Goal: Task Accomplishment & Management: Manage account settings

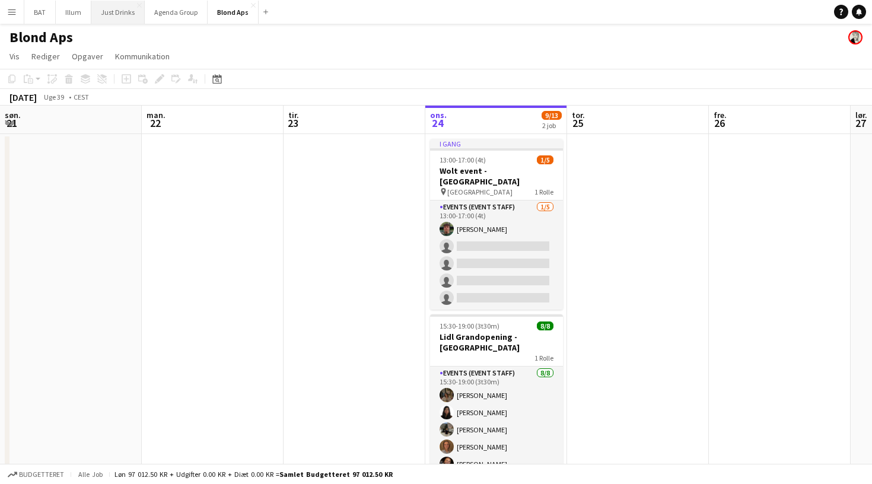
click at [111, 14] on button "Just Drinks Luk" at bounding box center [117, 12] width 53 height 23
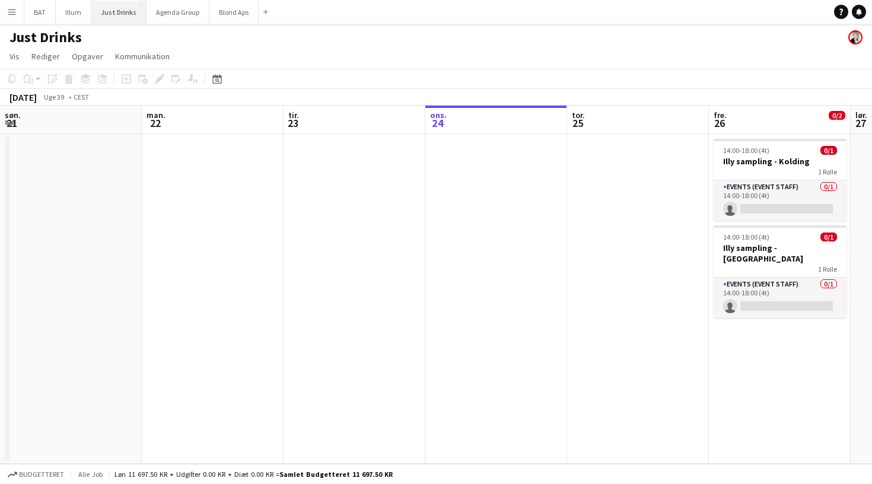
click at [113, 11] on button "Just Drinks Luk" at bounding box center [118, 12] width 55 height 23
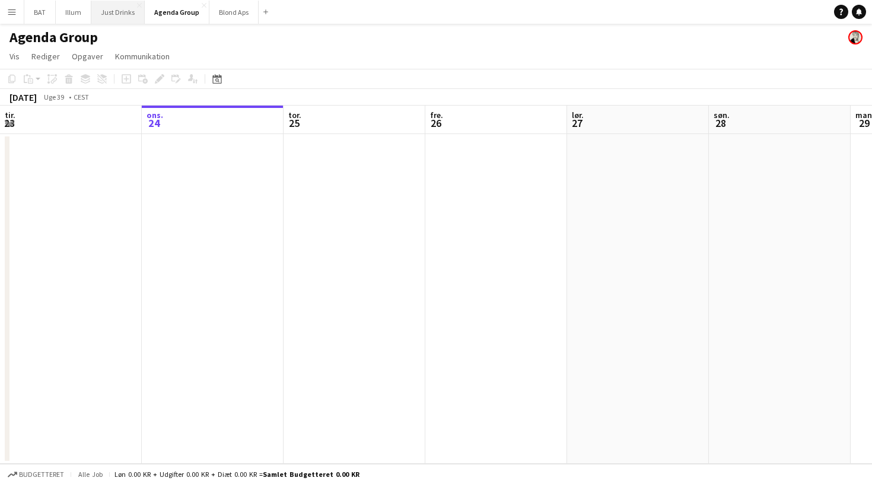
click at [122, 18] on button "Just Drinks Luk" at bounding box center [117, 12] width 53 height 23
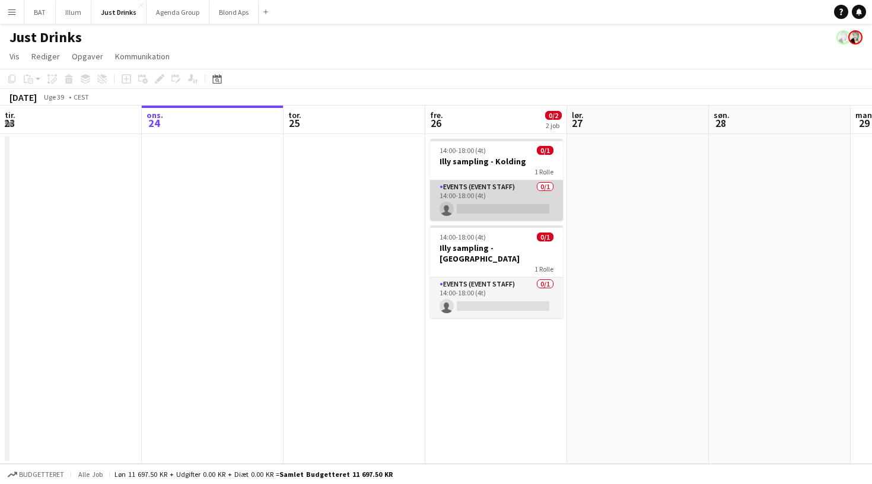
click at [498, 203] on app-card-role "Events (Event Staff) 0/1 14:00-18:00 (4t) single-neutral-actions" at bounding box center [496, 200] width 133 height 40
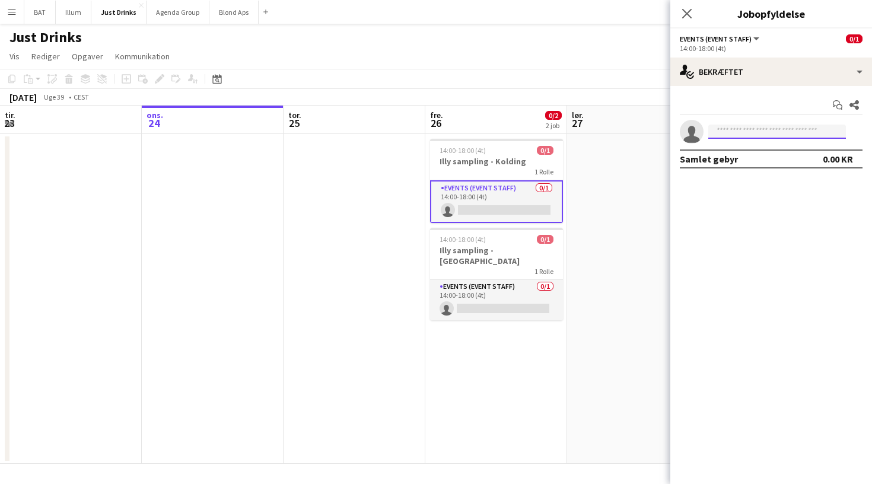
click at [806, 136] on input at bounding box center [777, 132] width 138 height 14
type input "*****"
click at [792, 163] on span "+4526394536" at bounding box center [776, 167] width 119 height 9
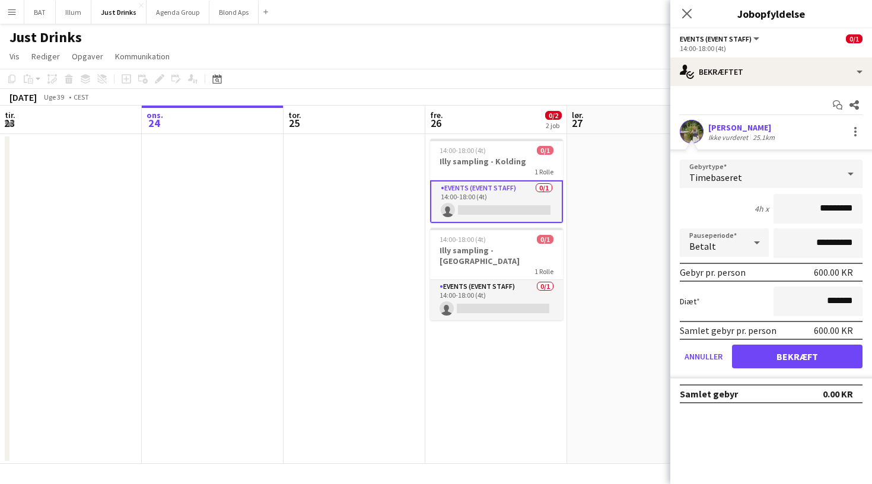
click at [789, 362] on button "Bekræft" at bounding box center [797, 356] width 130 height 24
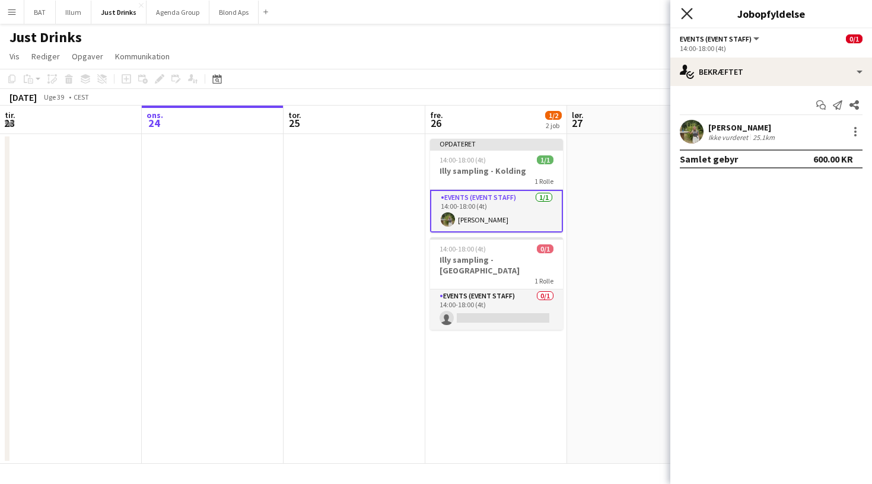
click at [688, 12] on icon at bounding box center [686, 13] width 11 height 11
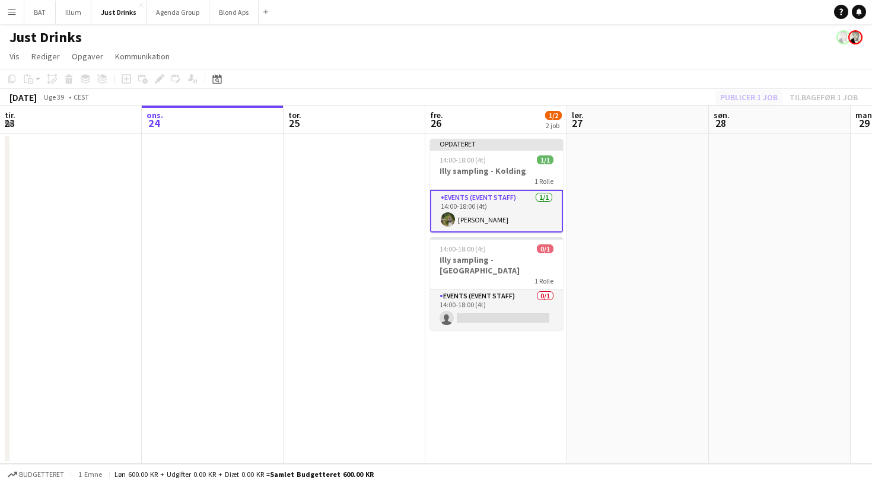
click at [742, 101] on div "Publicer 1 job Tilbagefør 1 job" at bounding box center [789, 97] width 166 height 15
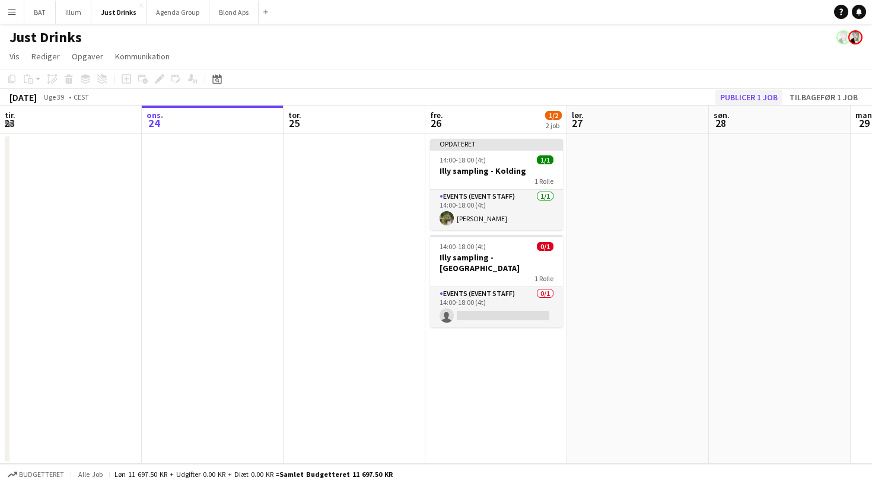
click at [742, 99] on button "Publicer 1 job" at bounding box center [748, 97] width 67 height 15
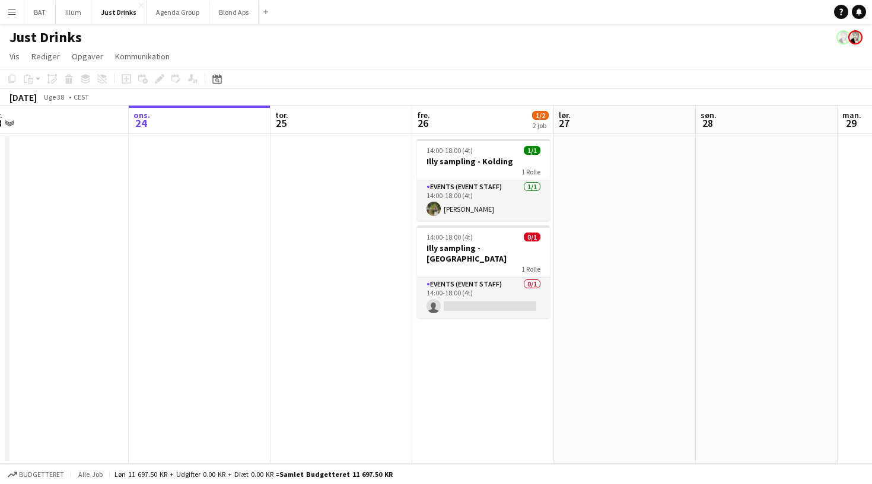
scroll to position [0, 442]
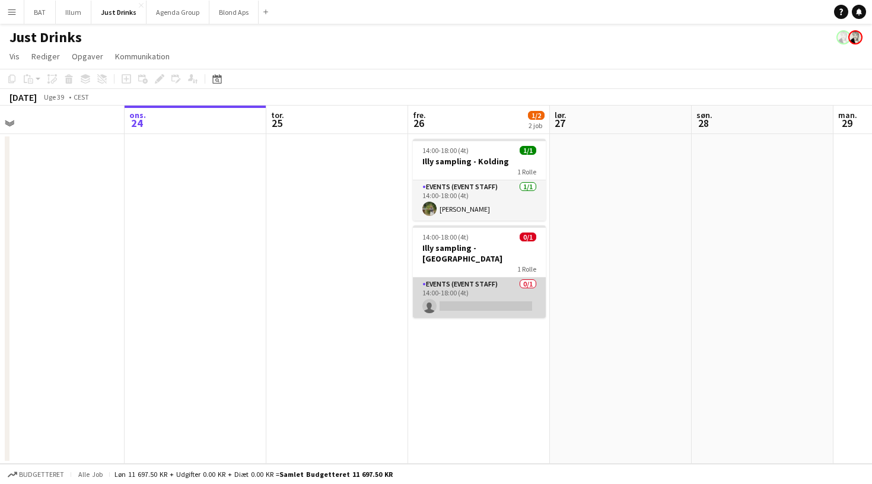
click at [461, 285] on app-card-role "Events (Event Staff) 0/1 14:00-18:00 (4t) single-neutral-actions" at bounding box center [479, 297] width 133 height 40
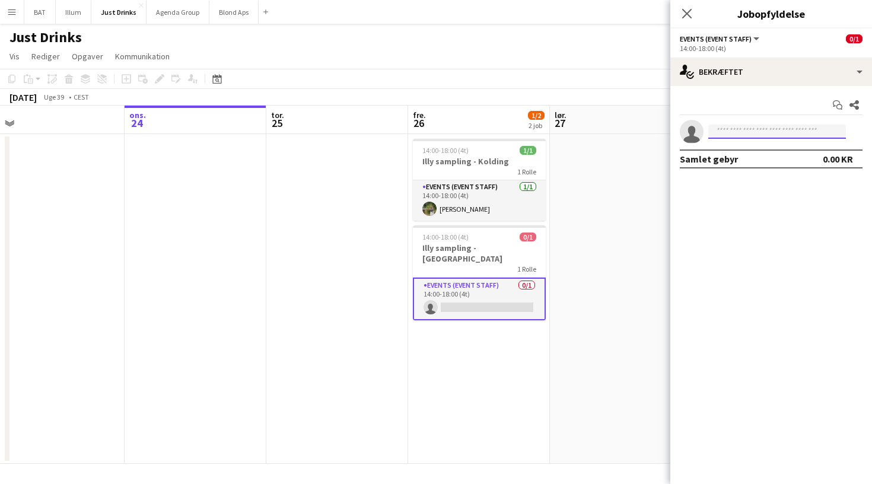
click at [771, 132] on input at bounding box center [777, 132] width 138 height 14
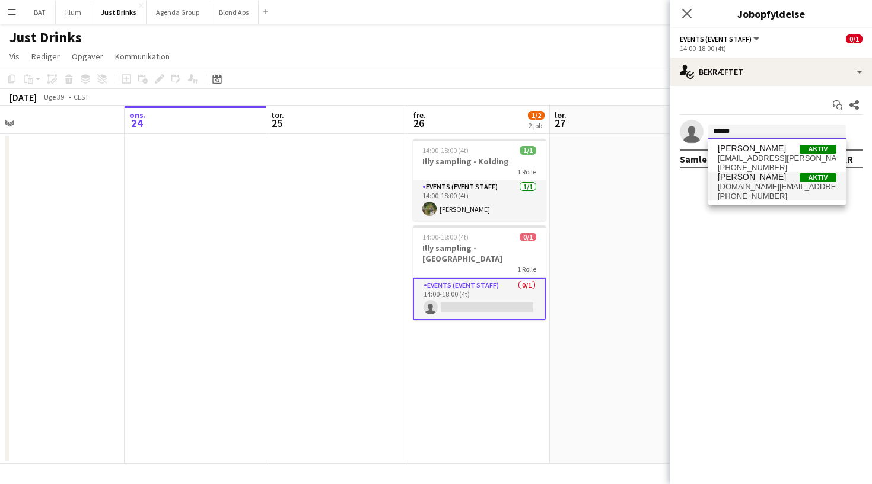
type input "******"
click at [776, 190] on span "magnus.pet@outlook.dk" at bounding box center [776, 186] width 119 height 9
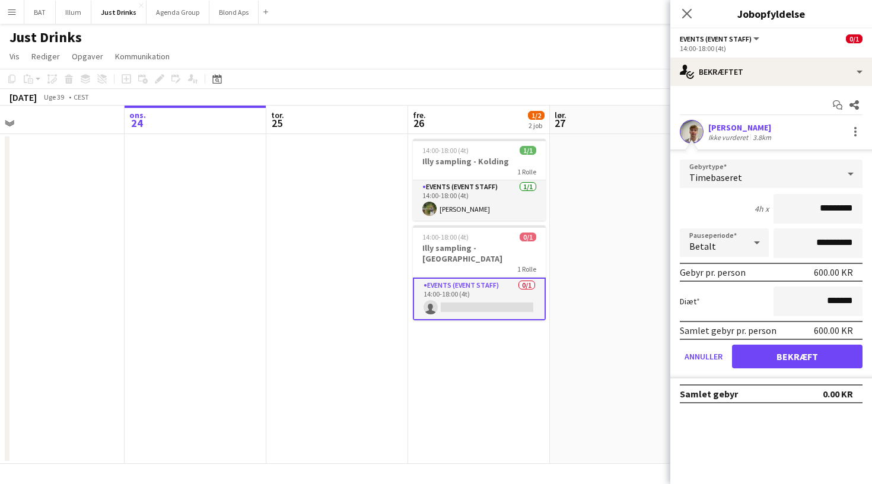
click at [801, 352] on button "Bekræft" at bounding box center [797, 356] width 130 height 24
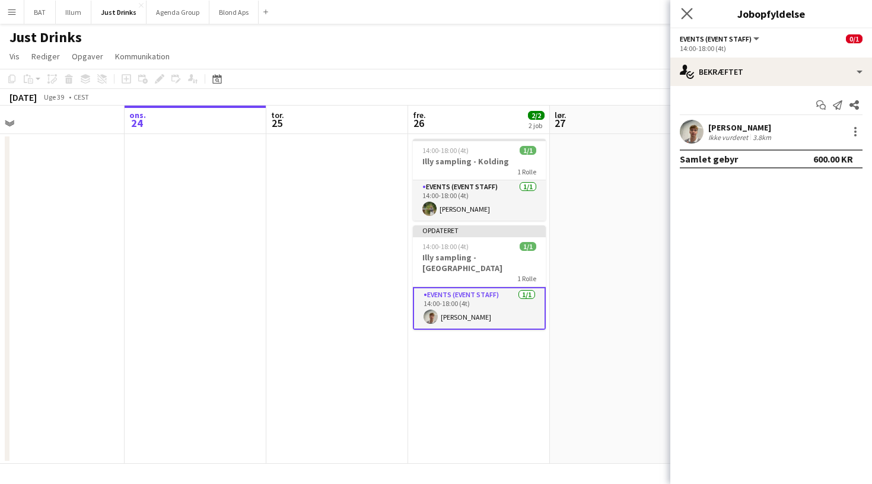
click at [693, 11] on app-icon "Luk pop-in" at bounding box center [686, 13] width 17 height 17
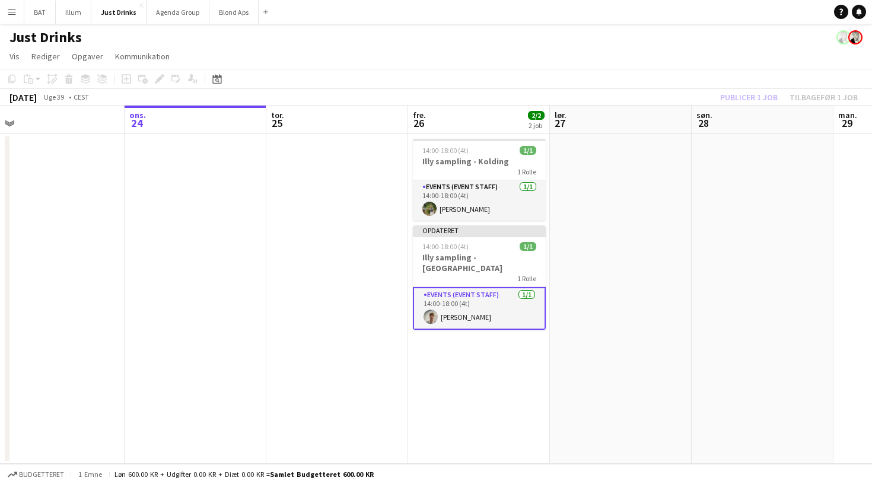
click at [755, 94] on div "Publicer 1 job Tilbagefør 1 job" at bounding box center [789, 97] width 166 height 15
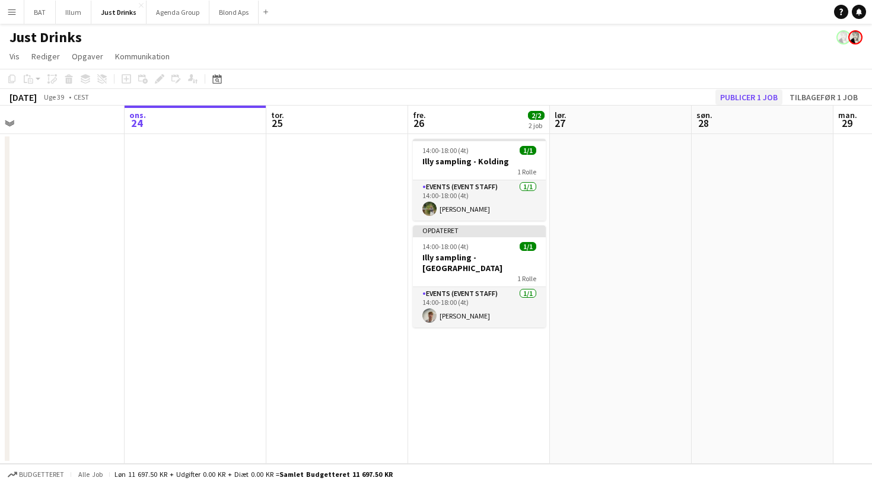
click at [755, 94] on button "Publicer 1 job" at bounding box center [748, 97] width 67 height 15
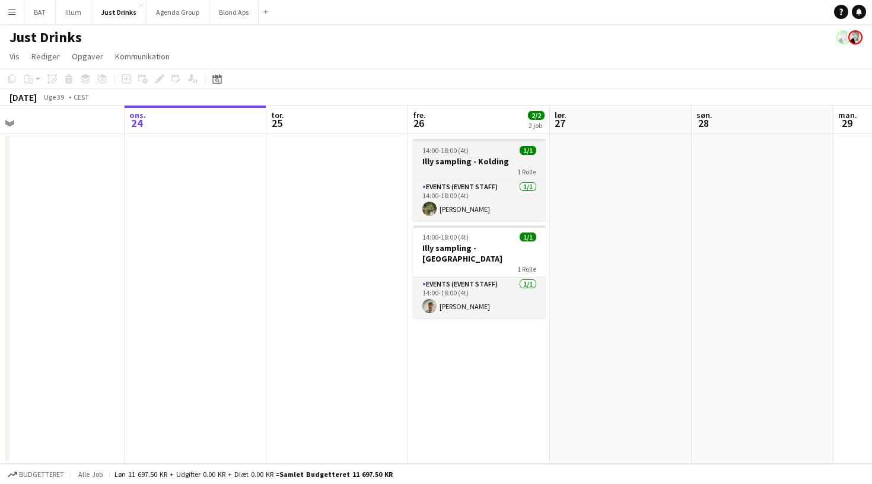
click at [471, 154] on div "14:00-18:00 (4t) 1/1" at bounding box center [479, 150] width 133 height 9
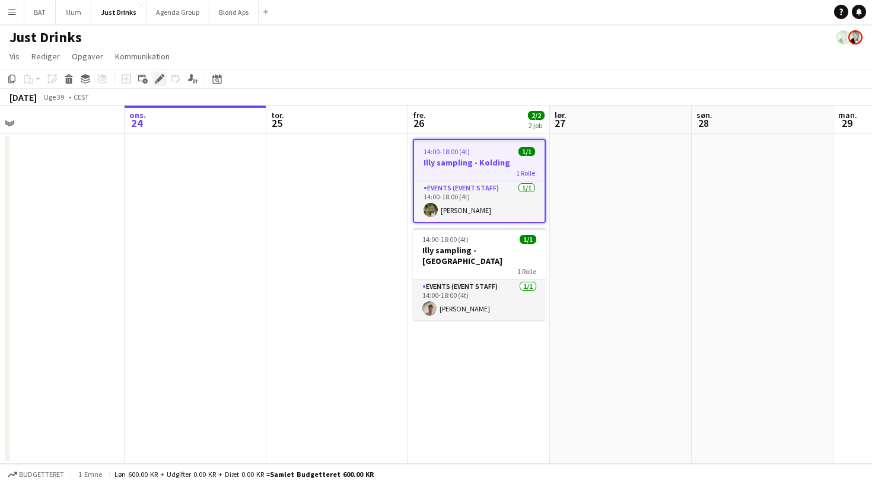
click at [156, 76] on icon "Rediger" at bounding box center [159, 78] width 9 height 9
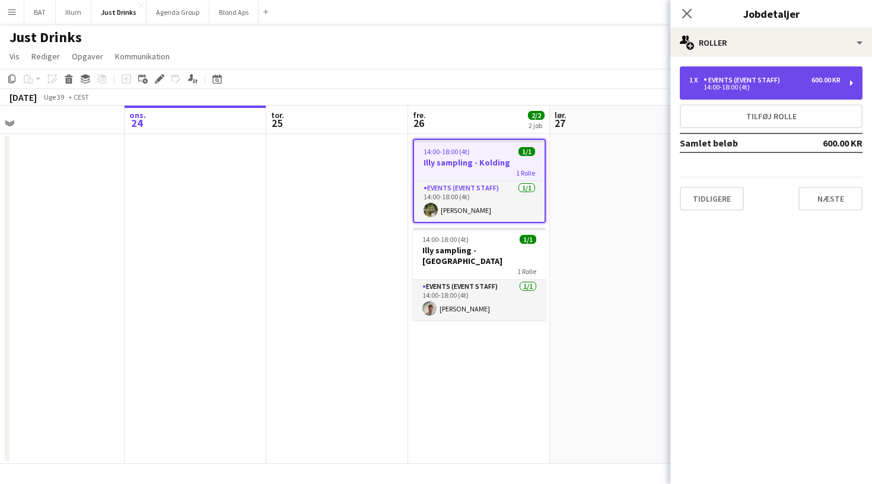
click at [835, 76] on div "600.00 KR" at bounding box center [825, 80] width 29 height 8
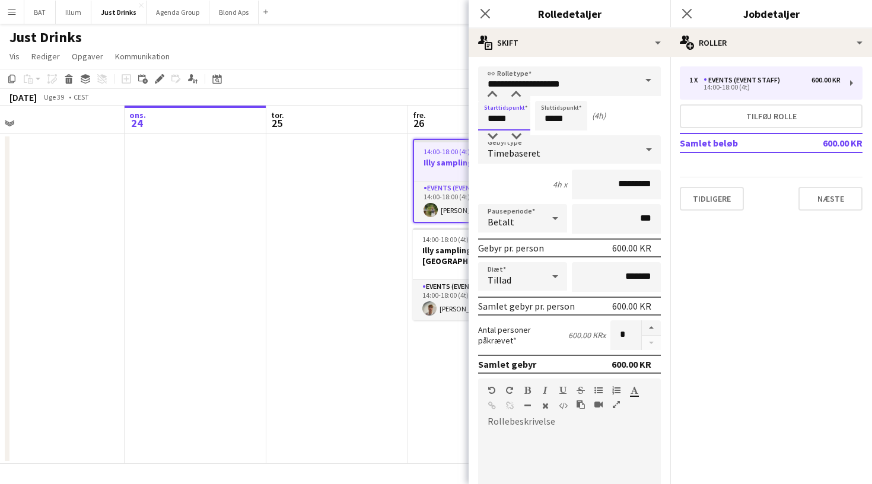
click at [513, 122] on input "*****" at bounding box center [504, 116] width 52 height 30
click at [496, 98] on div at bounding box center [492, 95] width 24 height 12
type input "*****"
click at [496, 98] on div at bounding box center [492, 95] width 24 height 12
click at [635, 113] on div "Starttidspunkt ***** Sluttidspunkt ***** (2h)" at bounding box center [569, 116] width 183 height 30
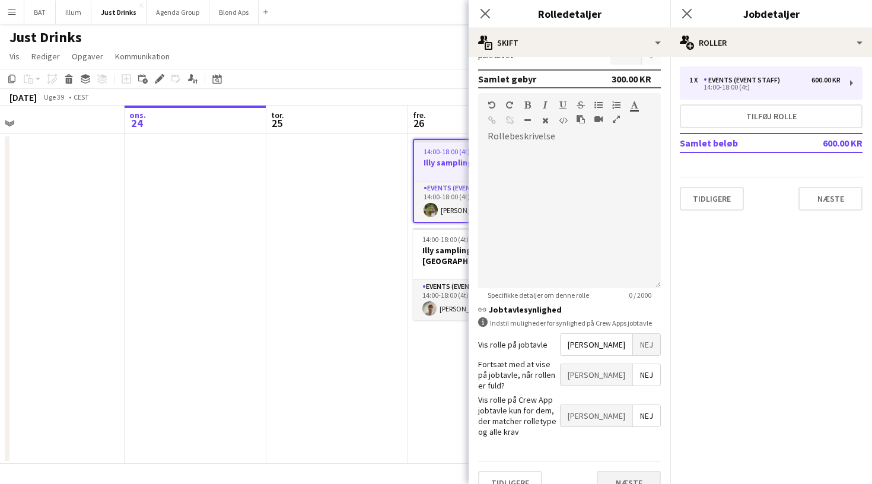
scroll to position [285, 0]
click at [640, 471] on button "Næste" at bounding box center [628, 483] width 64 height 24
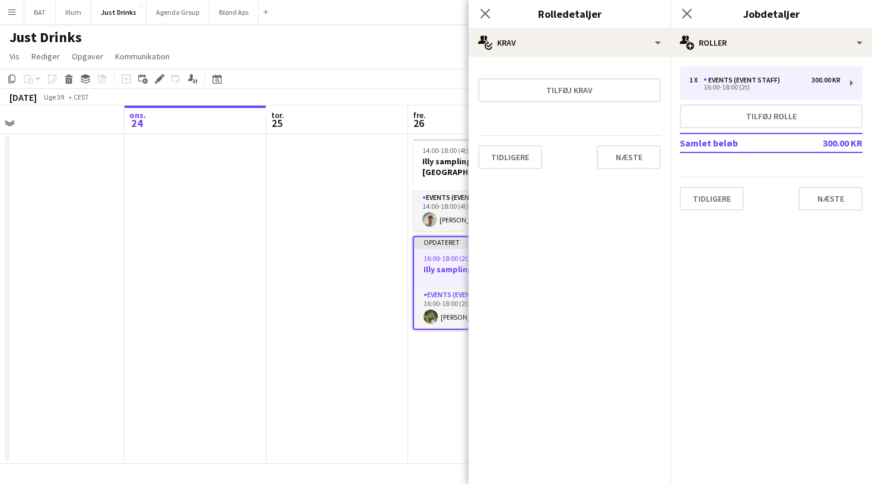
scroll to position [0, 442]
click at [339, 283] on app-date-cell at bounding box center [338, 299] width 142 height 330
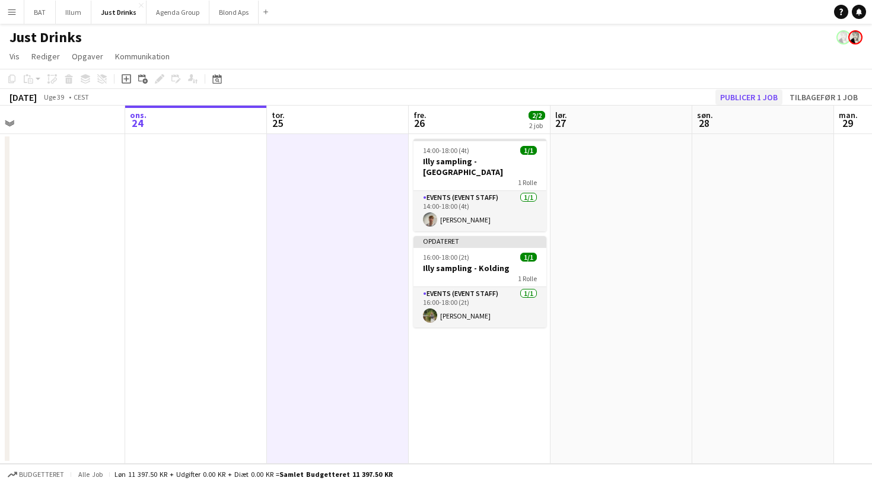
click at [761, 98] on button "Publicer 1 job" at bounding box center [748, 97] width 67 height 15
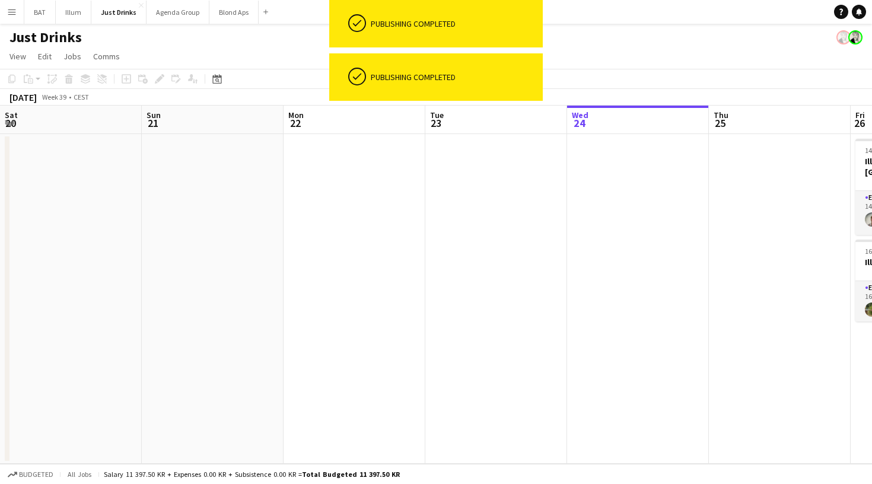
scroll to position [0, 500]
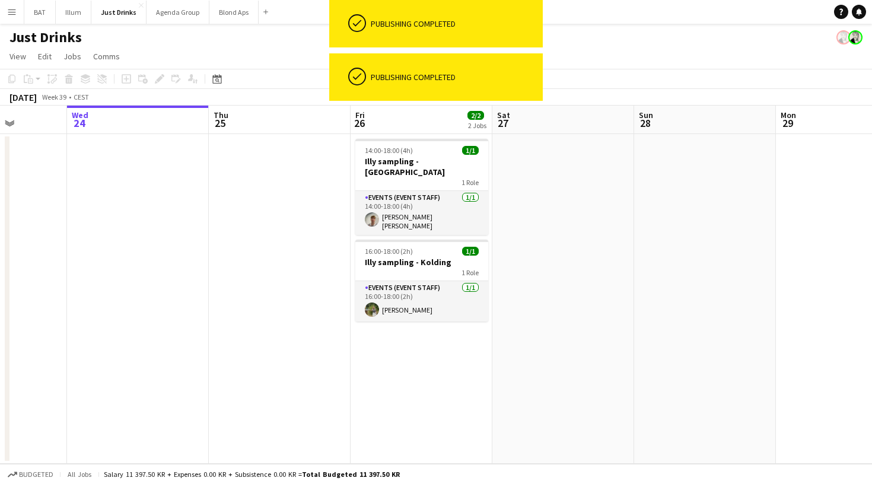
click at [334, 260] on app-date-cell at bounding box center [280, 299] width 142 height 330
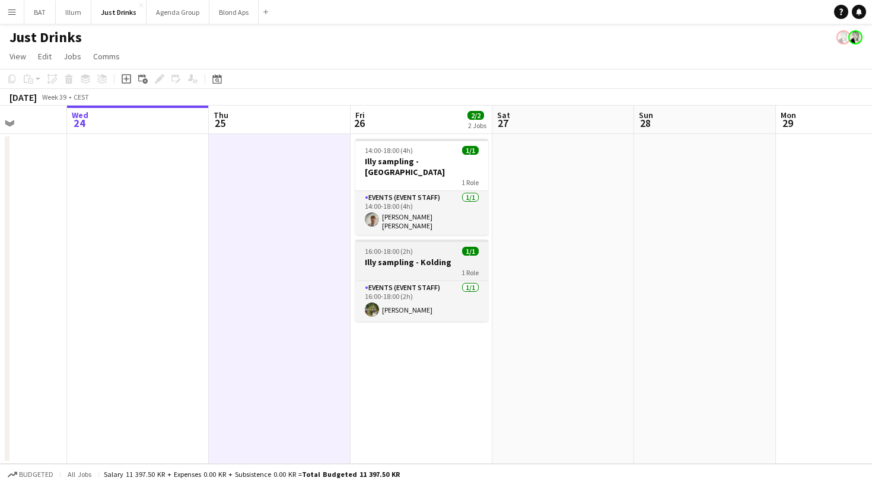
click at [409, 267] on div "1 Role" at bounding box center [421, 271] width 133 height 9
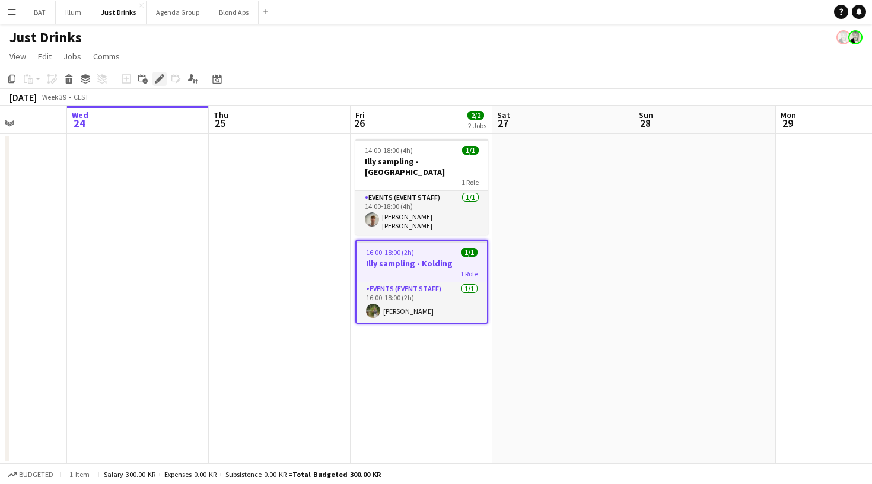
click at [161, 81] on icon "Edit" at bounding box center [159, 78] width 9 height 9
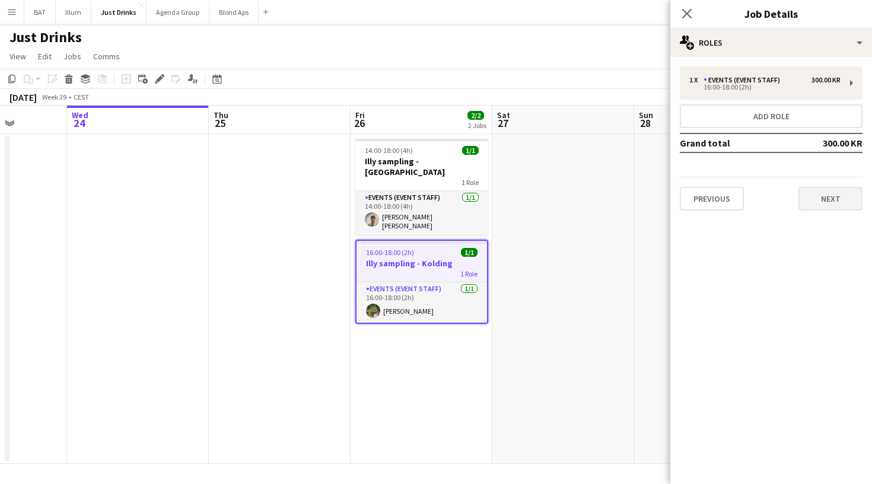
click at [846, 187] on button "Next" at bounding box center [830, 199] width 64 height 24
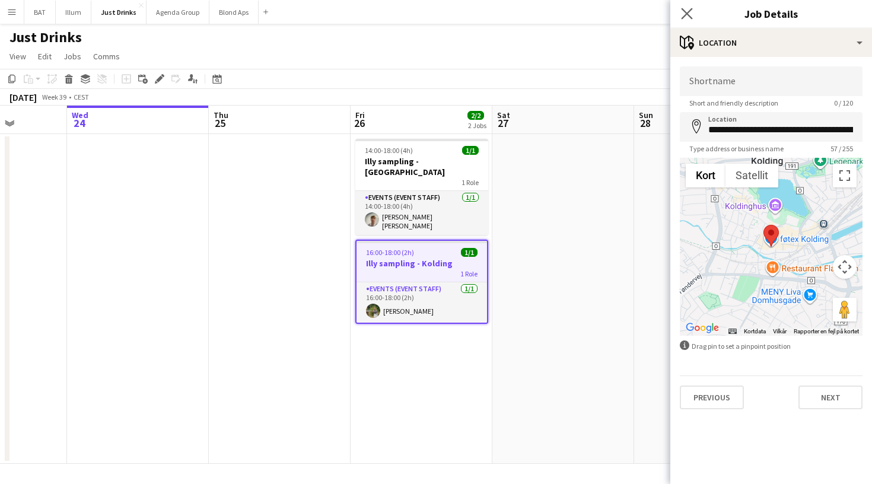
click at [693, 12] on app-icon "Close pop-in" at bounding box center [686, 13] width 17 height 17
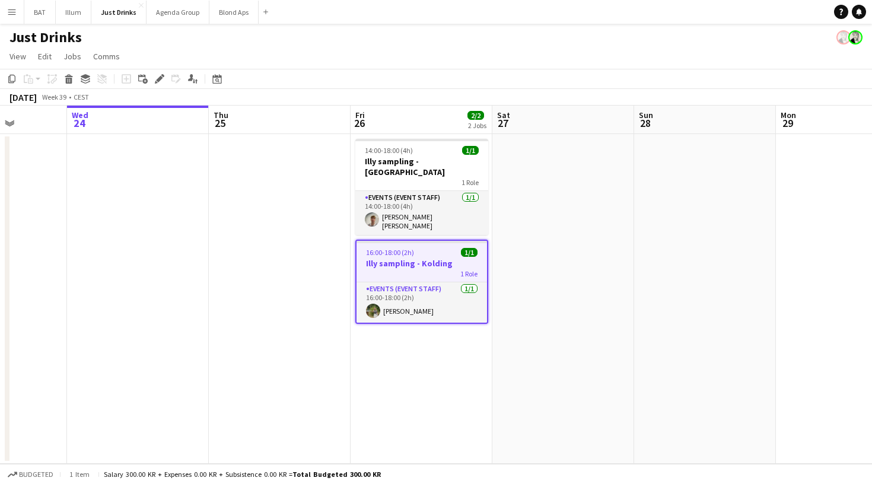
click at [12, 14] on app-icon "Menu" at bounding box center [11, 11] width 9 height 9
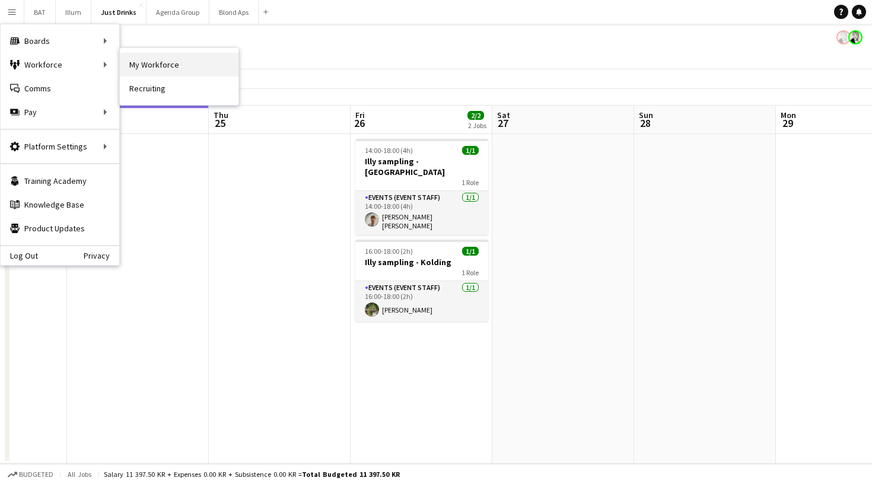
click at [135, 68] on link "My Workforce" at bounding box center [179, 65] width 119 height 24
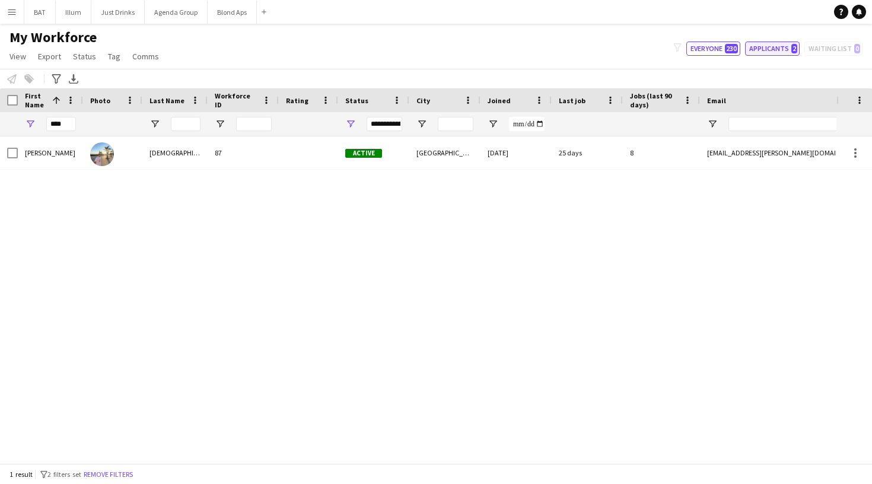
click at [777, 46] on button "Applicants 2" at bounding box center [772, 49] width 55 height 14
type input "**********"
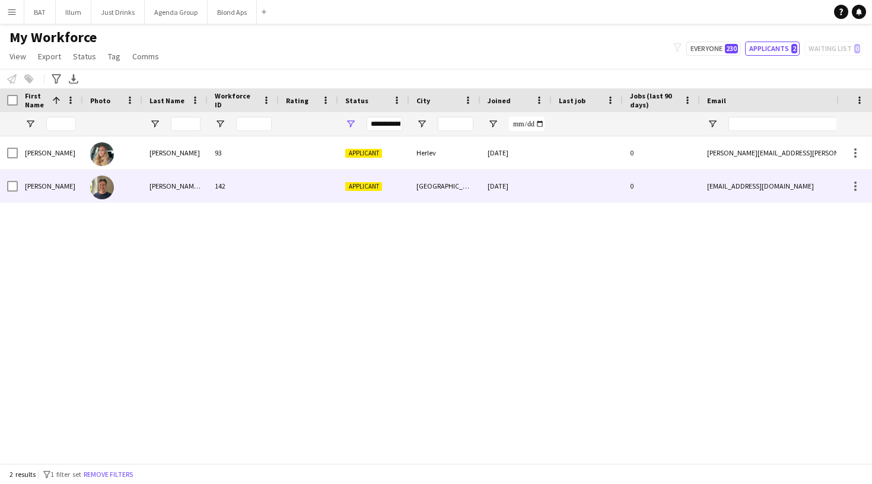
click at [294, 196] on div at bounding box center [308, 186] width 59 height 33
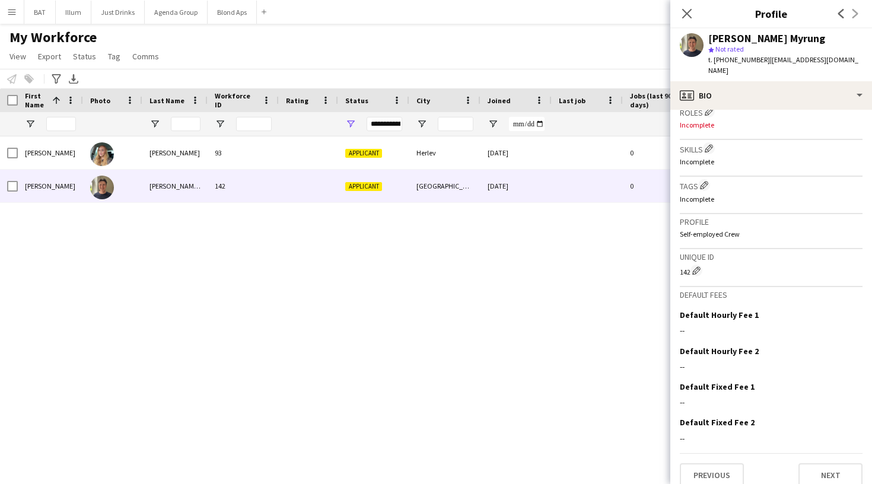
scroll to position [367, 0]
click at [817, 465] on button "Next" at bounding box center [830, 476] width 64 height 24
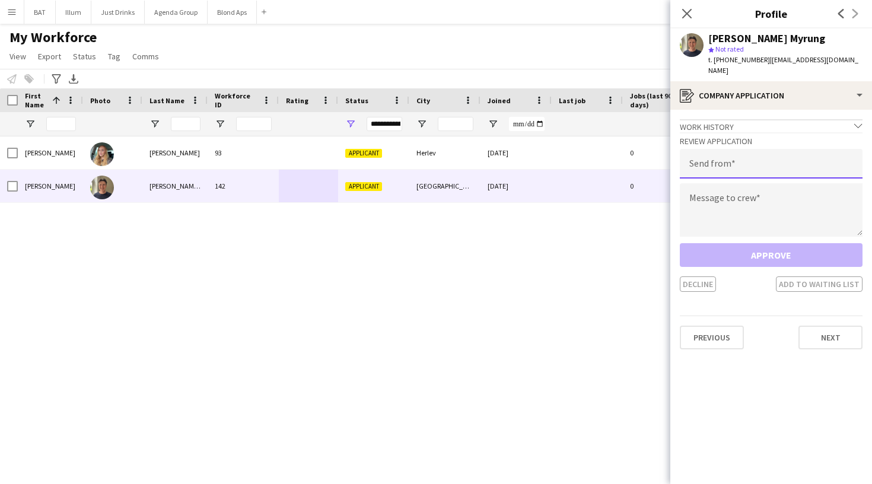
click at [742, 154] on input "email" at bounding box center [771, 164] width 183 height 30
type input "**********"
click at [767, 183] on textarea at bounding box center [771, 209] width 183 height 53
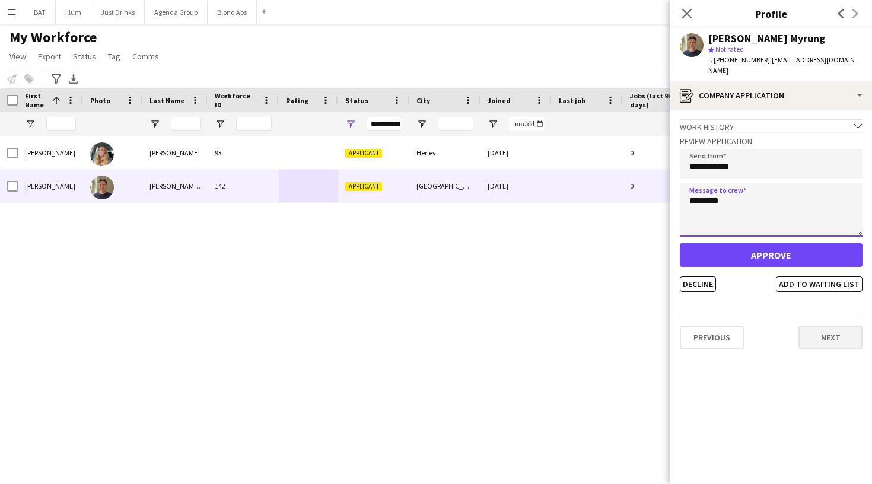
type textarea "********"
click at [846, 326] on button "Next" at bounding box center [830, 338] width 64 height 24
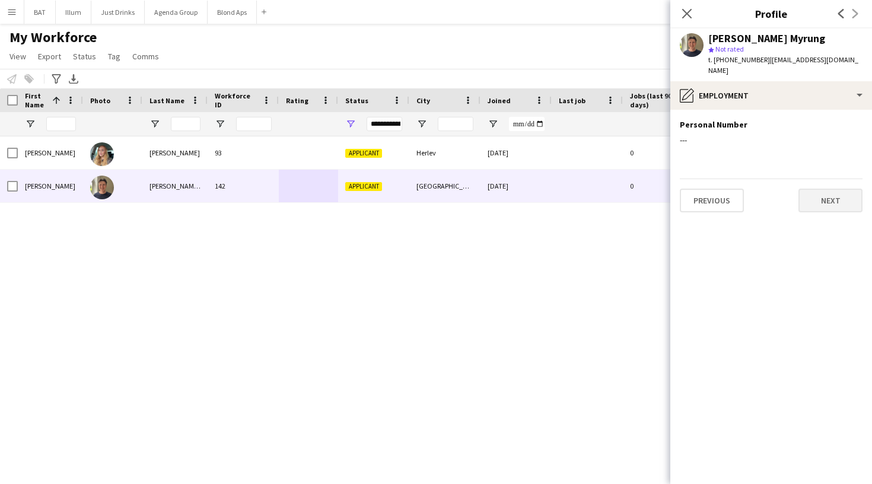
click at [830, 189] on button "Next" at bounding box center [830, 201] width 64 height 24
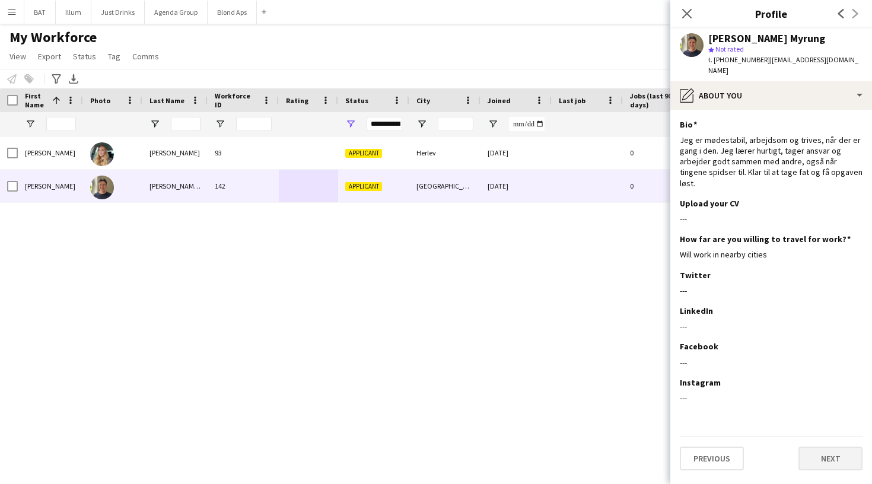
click at [821, 446] on button "Next" at bounding box center [830, 458] width 64 height 24
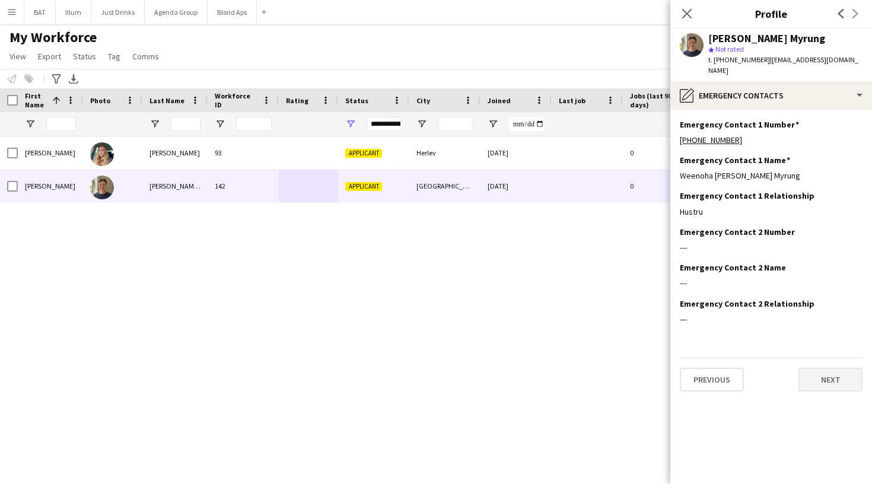
click at [818, 368] on button "Next" at bounding box center [830, 380] width 64 height 24
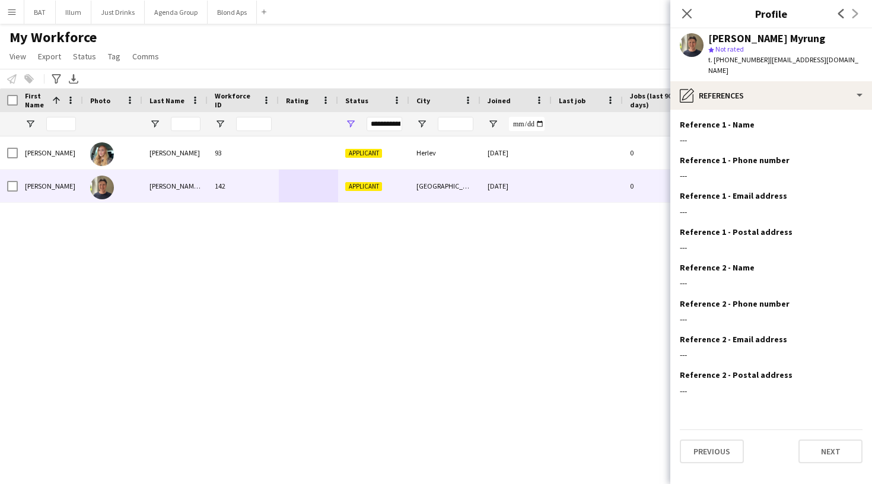
click at [815, 452] on app-section-data-types "Reference 1 - Name Edit this field --- Reference 1 - Phone number Edit this fie…" at bounding box center [771, 297] width 202 height 374
click at [815, 439] on button "Next" at bounding box center [830, 451] width 64 height 24
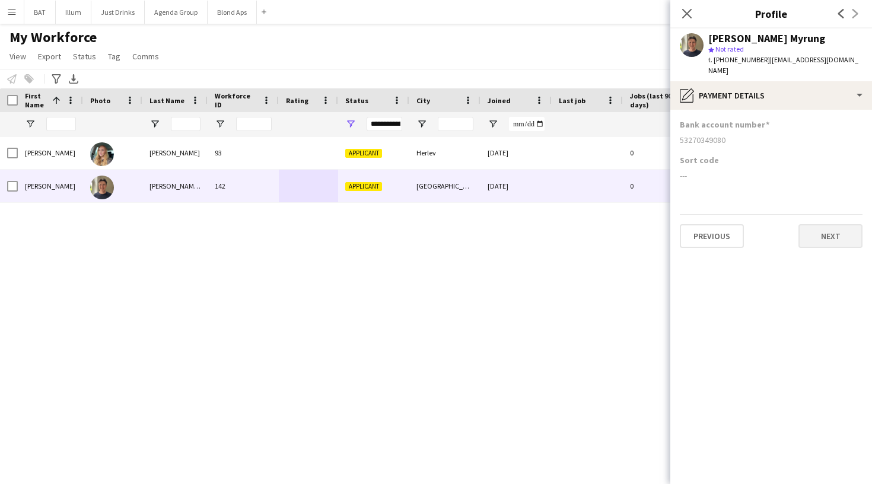
click at [835, 232] on button "Next" at bounding box center [830, 236] width 64 height 24
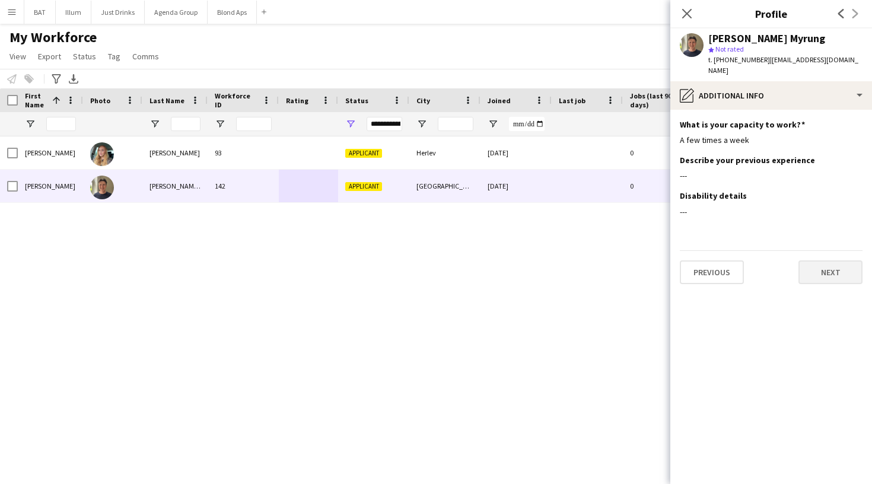
click at [827, 260] on button "Next" at bounding box center [830, 272] width 64 height 24
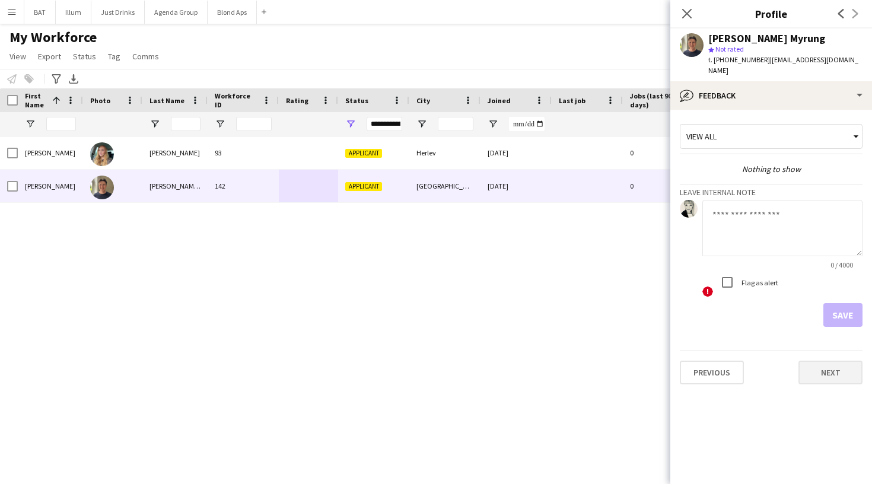
click at [829, 361] on button "Next" at bounding box center [830, 373] width 64 height 24
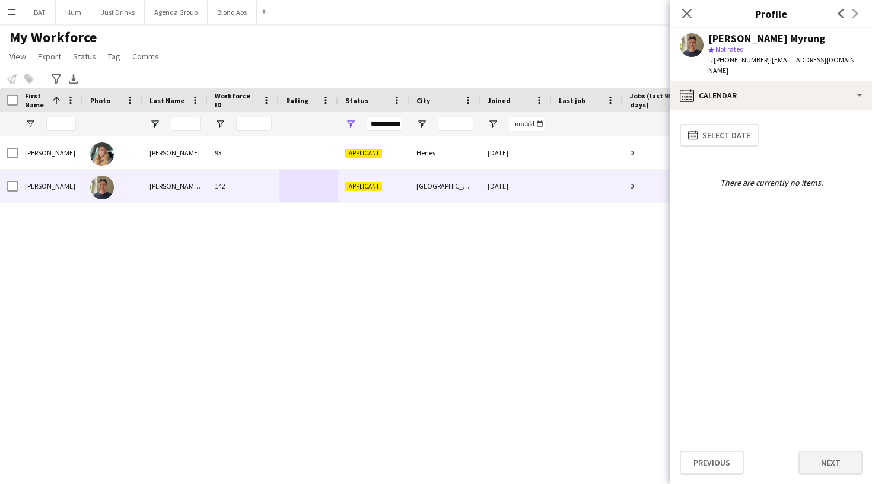
click at [822, 474] on app-calendar-tab "calendar-full Select date There are currently no items. Previous Next" at bounding box center [771, 297] width 202 height 374
click at [822, 470] on button "Next" at bounding box center [830, 463] width 64 height 24
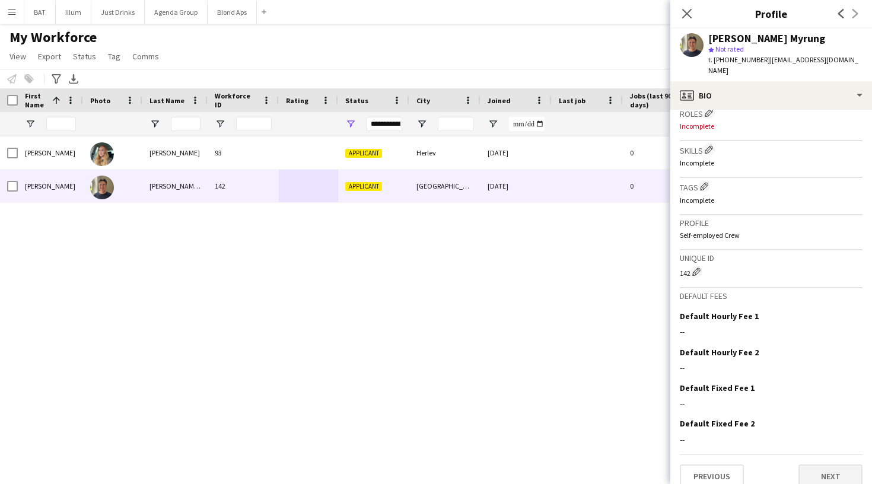
click at [826, 466] on button "Next" at bounding box center [830, 476] width 64 height 24
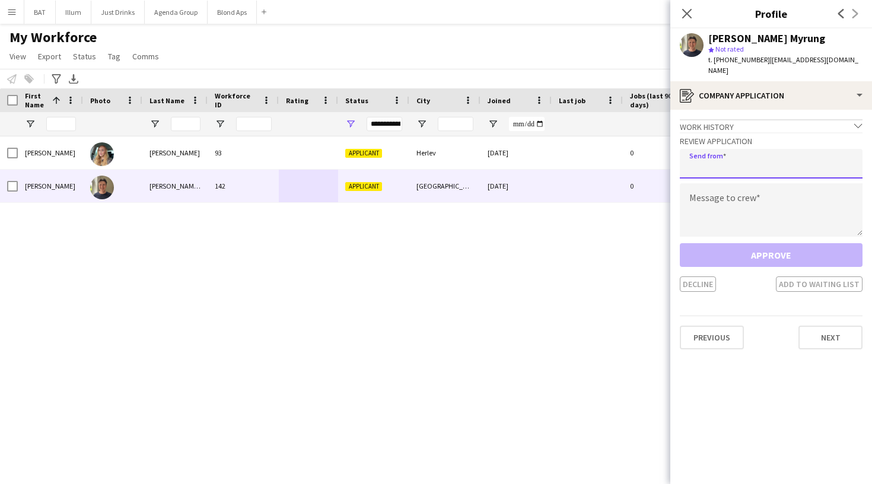
click at [797, 153] on input "email" at bounding box center [771, 164] width 183 height 30
type input "**********"
click at [801, 193] on textarea at bounding box center [771, 209] width 183 height 53
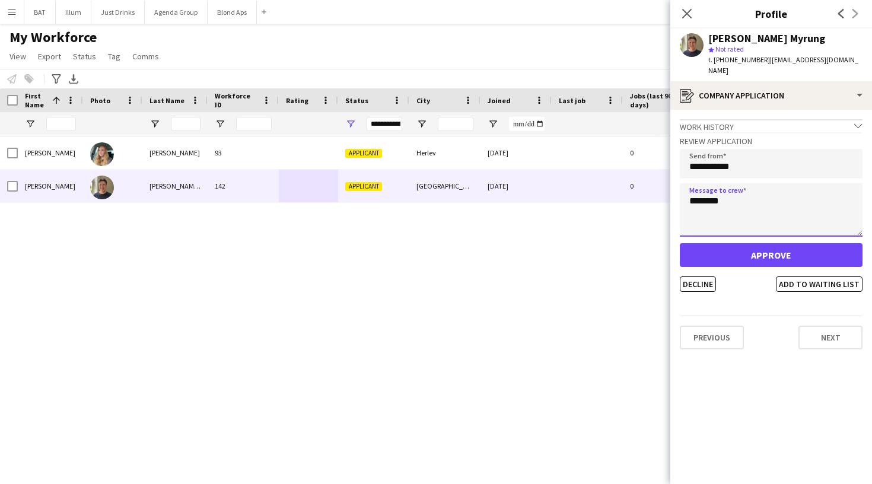
type textarea "********"
click at [803, 243] on button "Approve" at bounding box center [771, 255] width 183 height 24
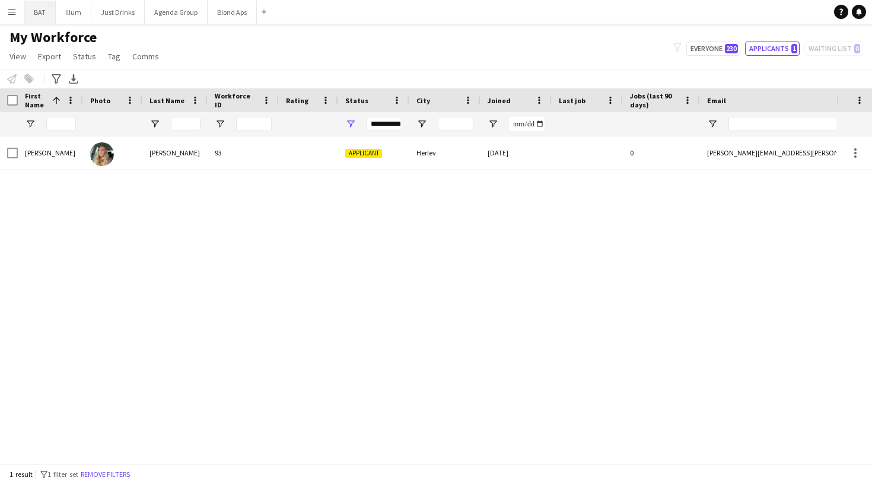
click at [44, 14] on button "BAT Close" at bounding box center [39, 12] width 31 height 23
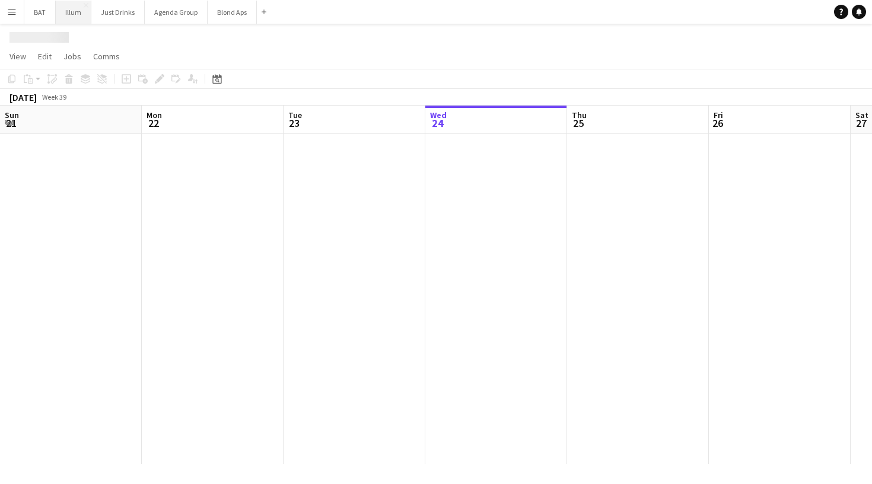
scroll to position [0, 283]
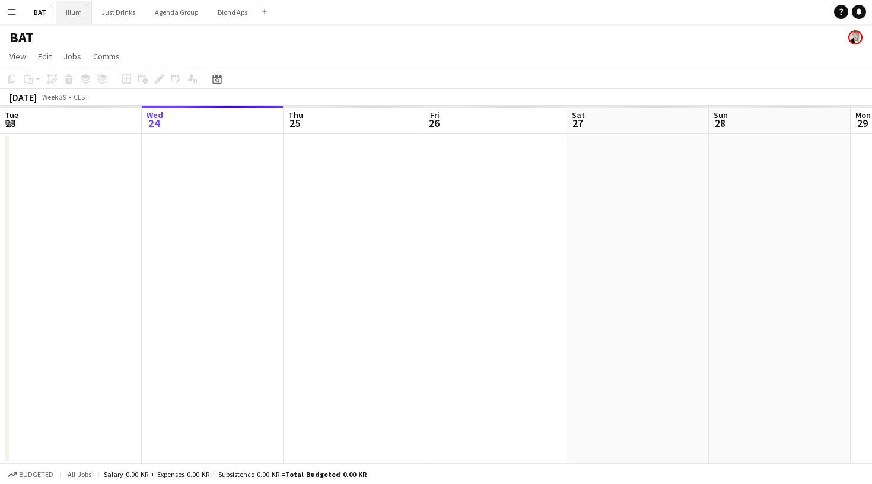
click at [71, 14] on button "Illum Close" at bounding box center [74, 12] width 36 height 23
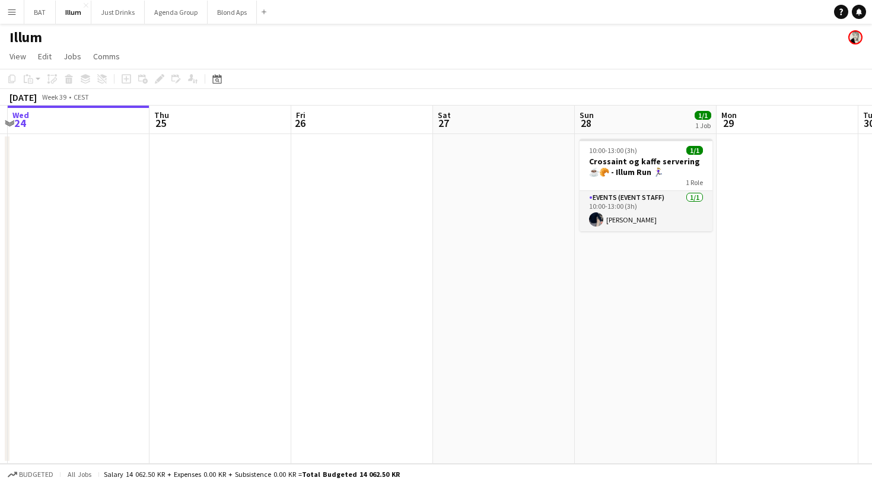
scroll to position [0, 419]
click at [5, 12] on button "Menu" at bounding box center [12, 12] width 24 height 24
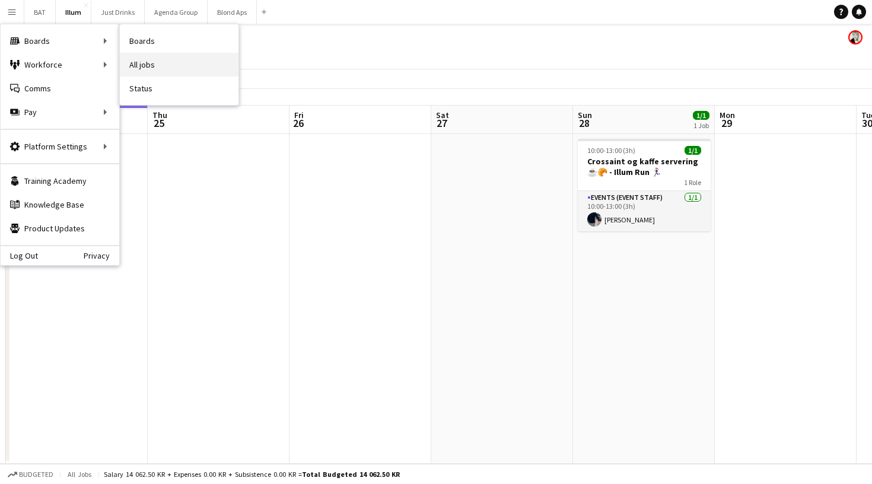
click at [153, 63] on link "All jobs" at bounding box center [179, 65] width 119 height 24
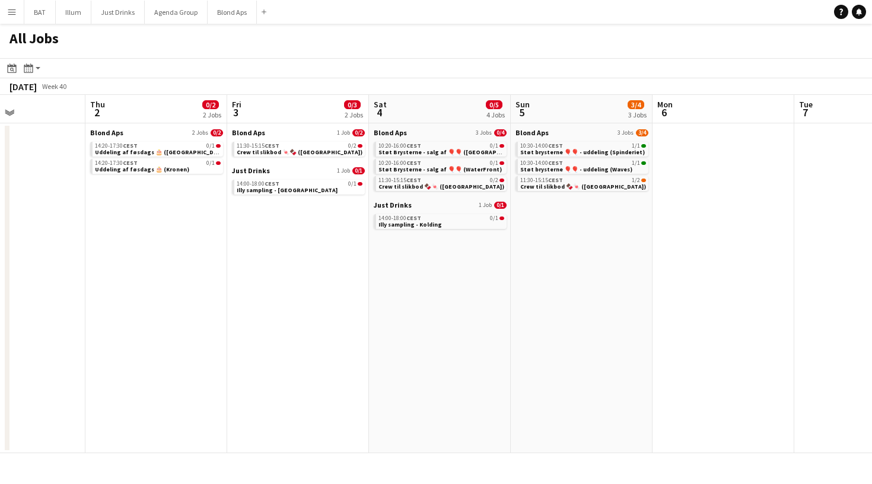
scroll to position [0, 341]
